Goal: Register for event/course

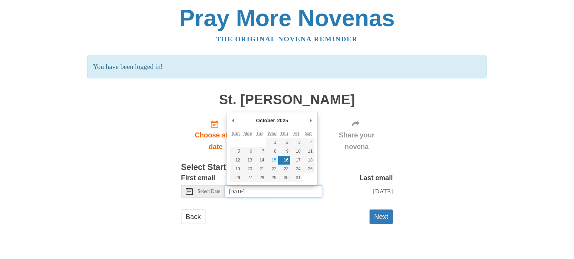
click at [272, 193] on input "[DATE]" at bounding box center [273, 191] width 97 height 12
type input "Wednesday, October 15th"
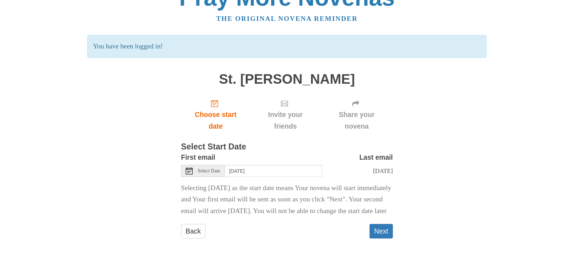
scroll to position [32, 0]
click at [387, 231] on button "Next" at bounding box center [380, 231] width 23 height 14
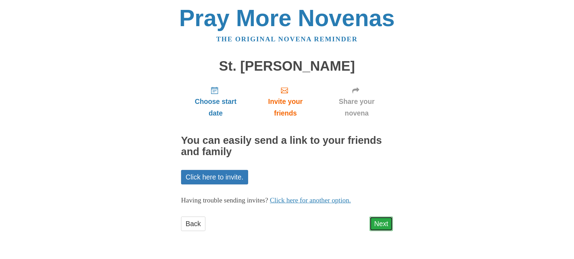
click at [375, 227] on link "Next" at bounding box center [380, 223] width 23 height 14
